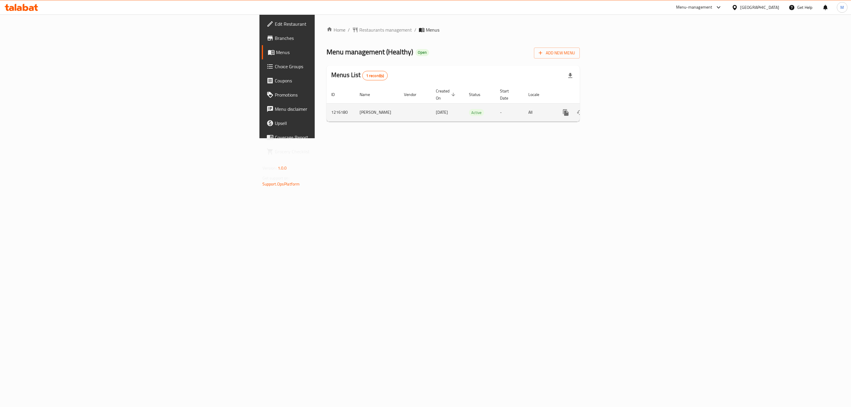
click at [615, 107] on link "enhanced table" at bounding box center [608, 112] width 14 height 14
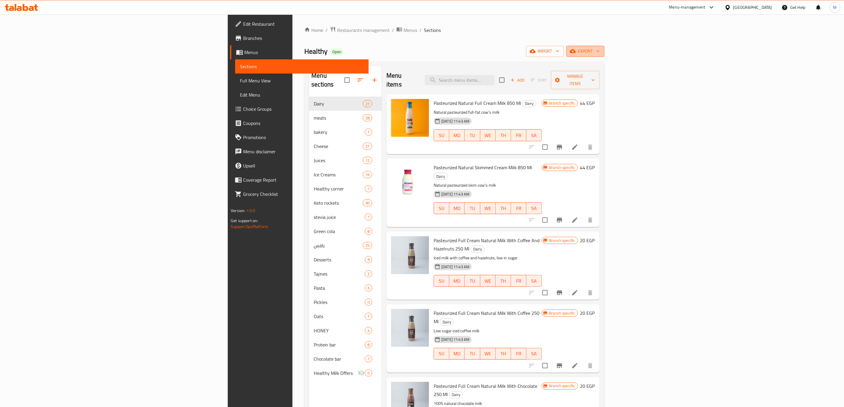
click at [600, 55] on span "export" at bounding box center [585, 51] width 29 height 7
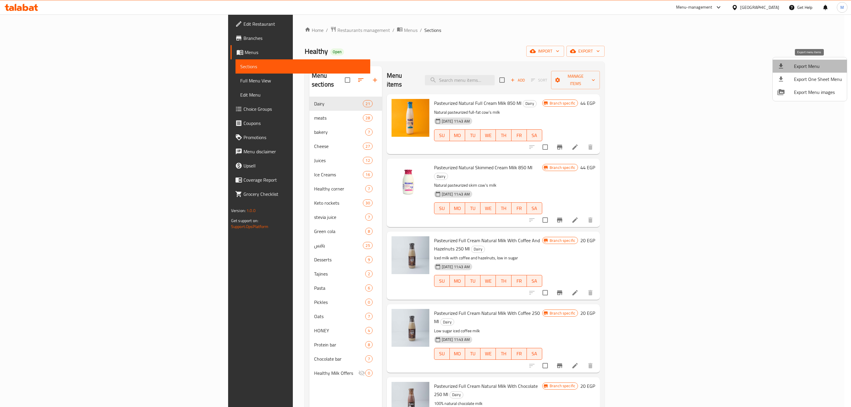
click at [811, 63] on span "Export Menu" at bounding box center [818, 66] width 48 height 7
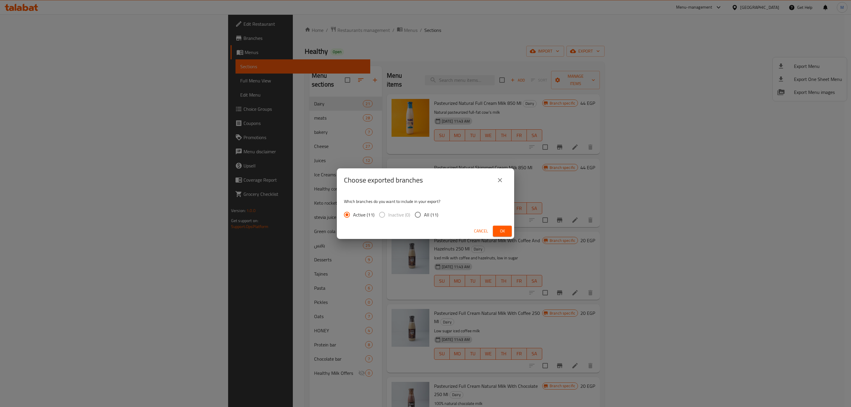
click at [501, 232] on span "Ok" at bounding box center [502, 231] width 9 height 7
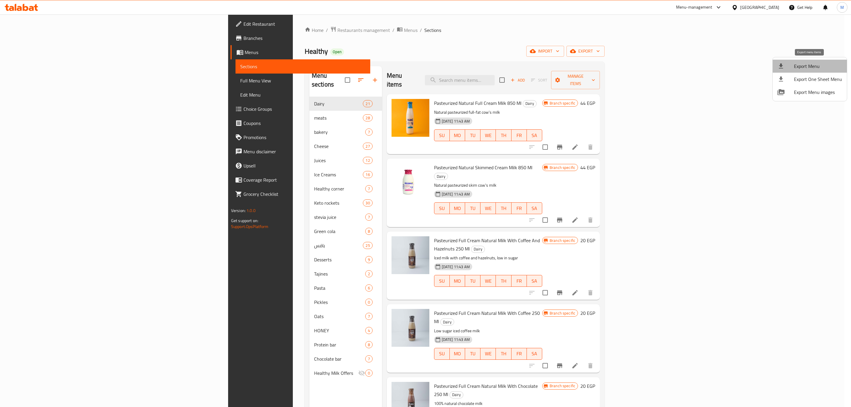
click at [821, 66] on span "Export Menu" at bounding box center [818, 66] width 48 height 7
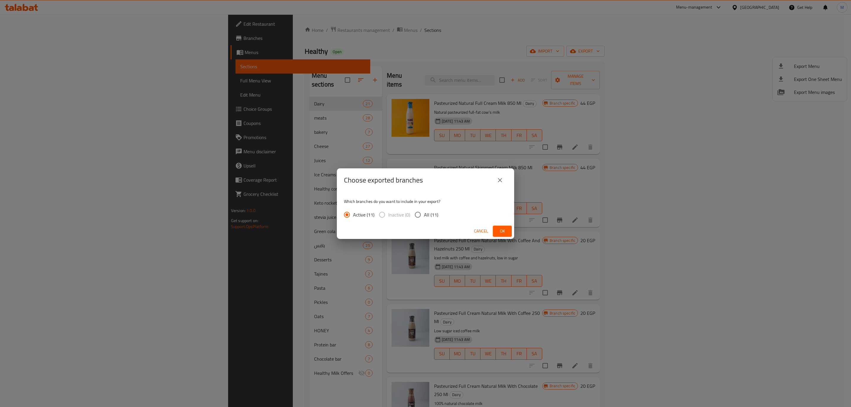
click at [496, 231] on button "Ok" at bounding box center [502, 231] width 19 height 11
